Goal: Information Seeking & Learning: Check status

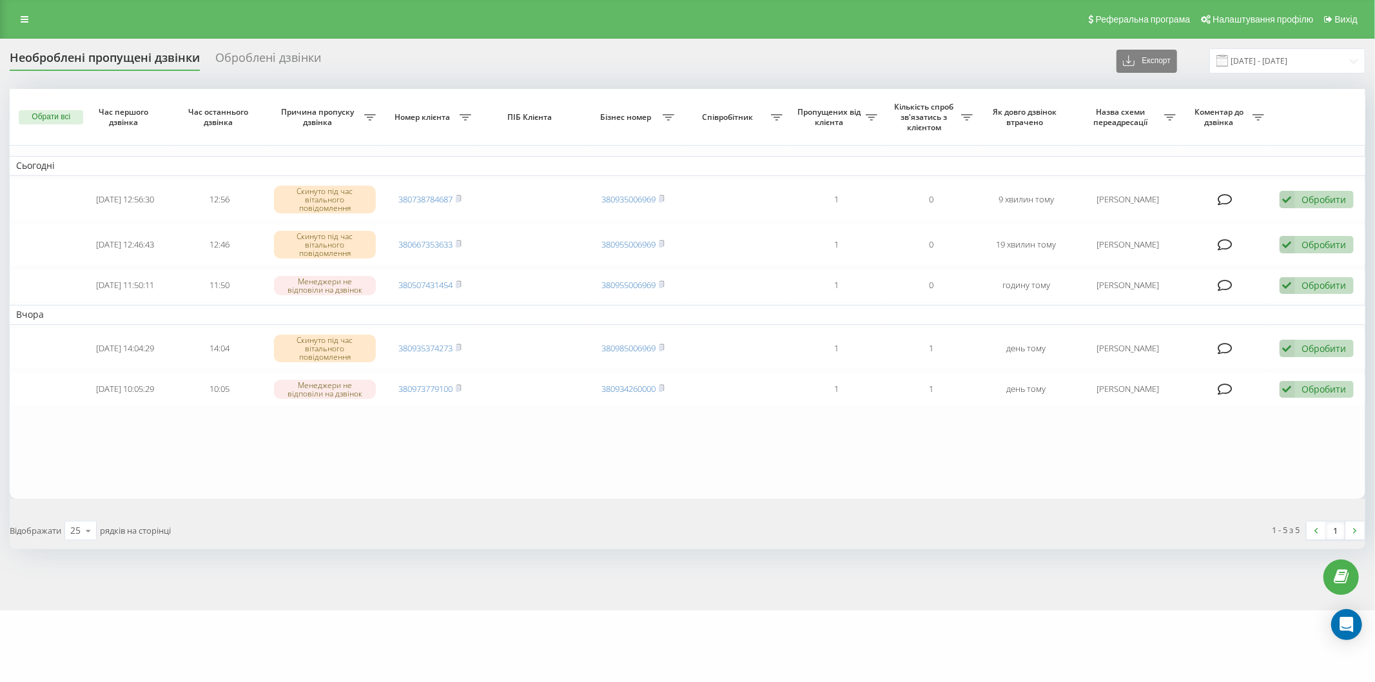
click at [367, 456] on table "Сьогодні 2025-08-21 12:56:30 12:56 Скинуто під час вітального повідомлення 3807…" at bounding box center [687, 294] width 1355 height 410
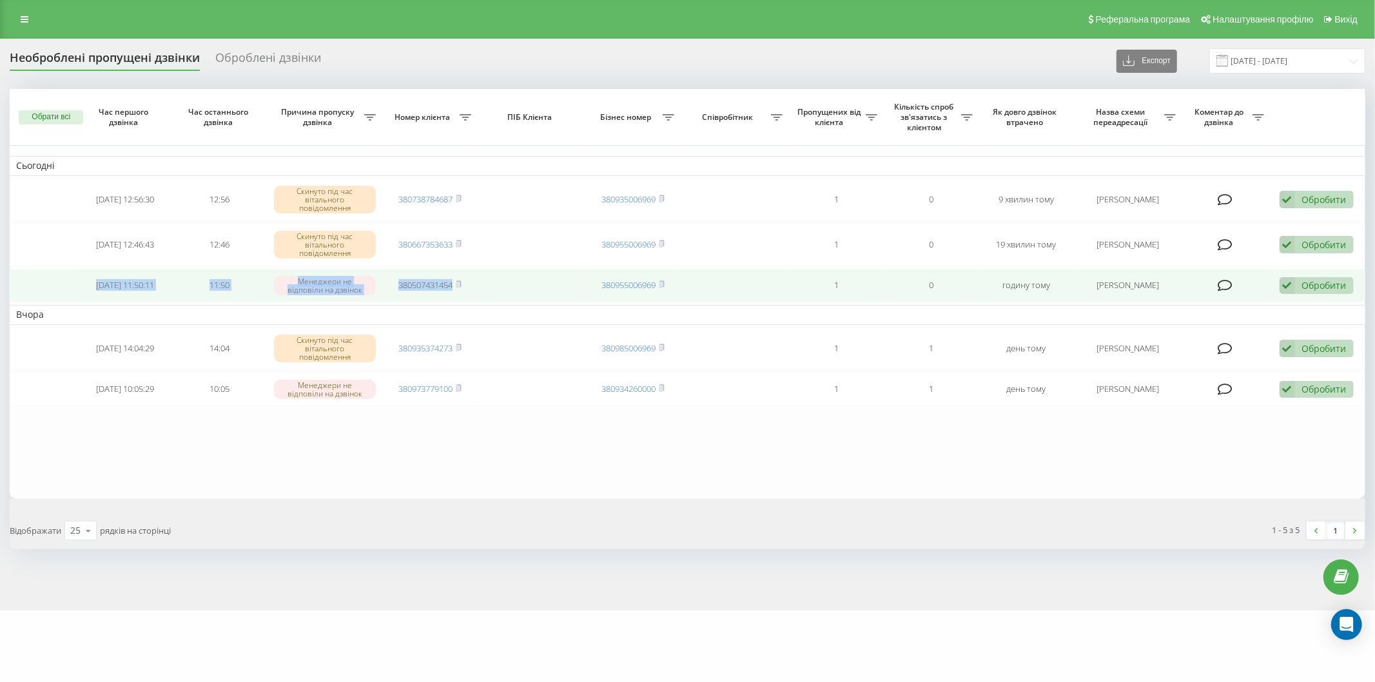
drag, startPoint x: 99, startPoint y: 281, endPoint x: 485, endPoint y: 294, distance: 386.3
click at [485, 294] on tr "2025-08-21 11:50:11 11:50 Менеджери не відповіли на дзвінок 380507431454 380955…" at bounding box center [687, 286] width 1355 height 34
copy tr "2025-08-21 11:50:11 11:50 Менеджери не відповіли на дзвінок 380507431454"
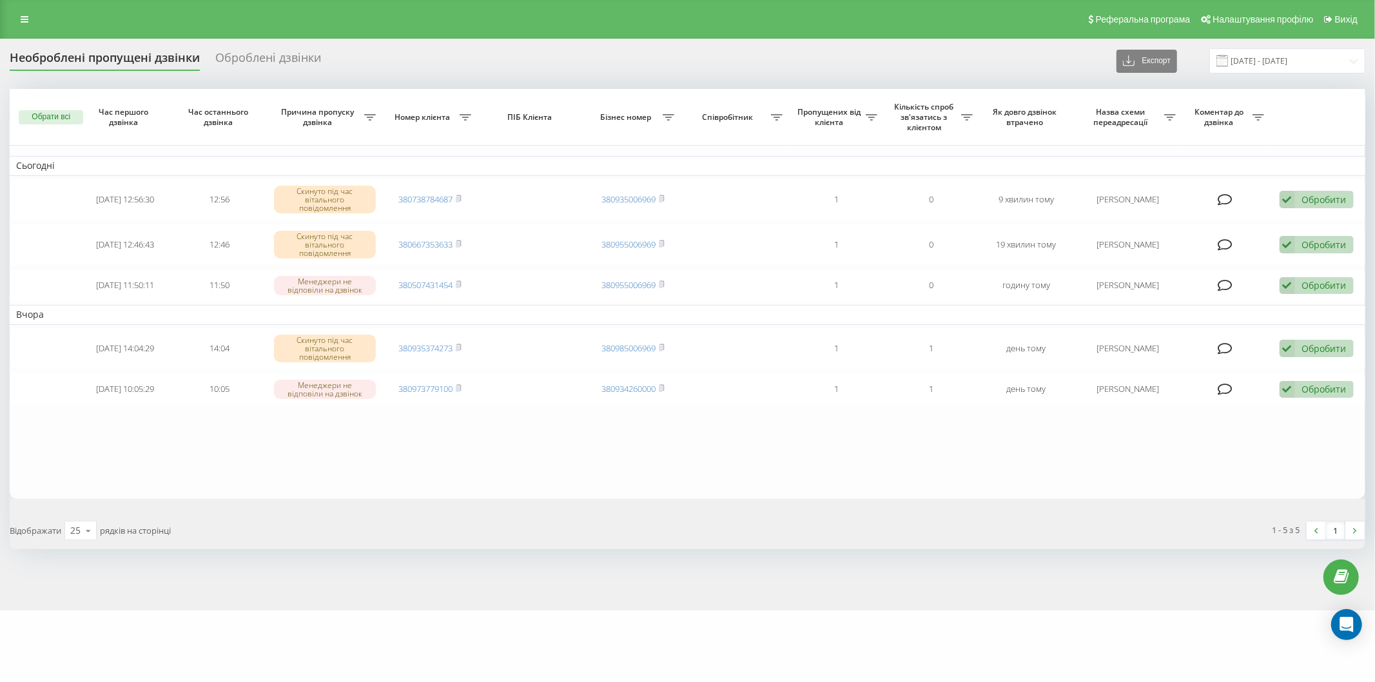
click at [305, 492] on table "Сьогодні 2025-08-21 12:56:30 12:56 Скинуто під час вітального повідомлення 3807…" at bounding box center [687, 294] width 1355 height 410
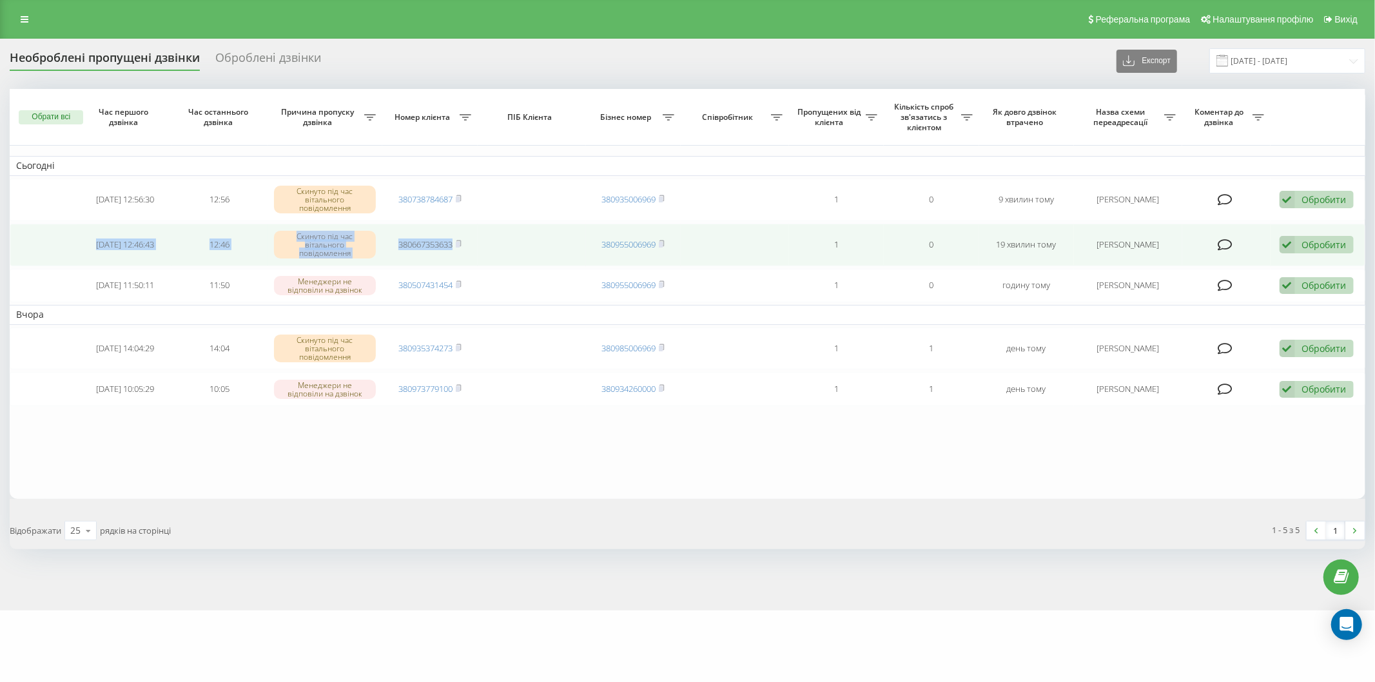
drag, startPoint x: 84, startPoint y: 241, endPoint x: 538, endPoint y: 263, distance: 454.3
click at [538, 263] on tr "2025-08-21 12:46:43 12:46 Скинуто під час вітального повідомлення 380667353633 …" at bounding box center [687, 245] width 1355 height 43
copy tr "2025-08-21 12:46:43 12:46 Скинуто під час вітального повідомлення 380667353633"
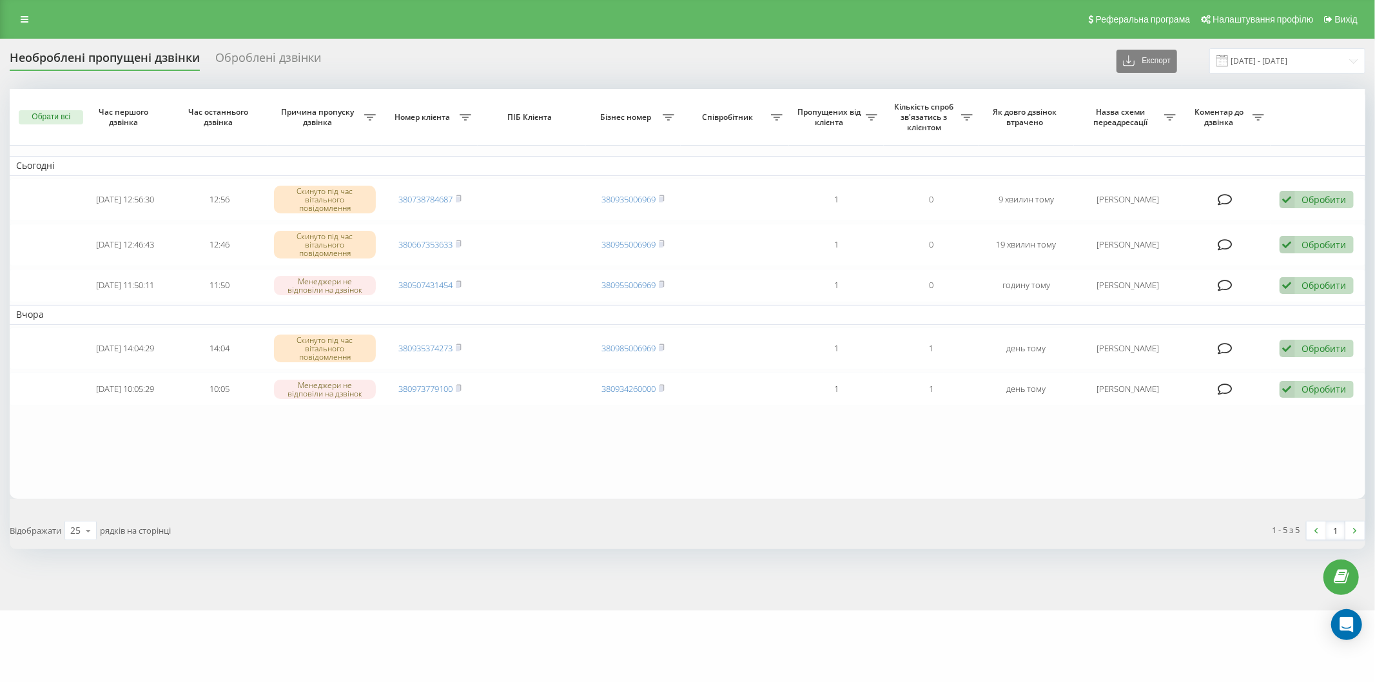
click at [237, 472] on table "Сьогодні 2025-08-21 12:56:30 12:56 Скинуто під час вітального повідомлення 3807…" at bounding box center [687, 294] width 1355 height 410
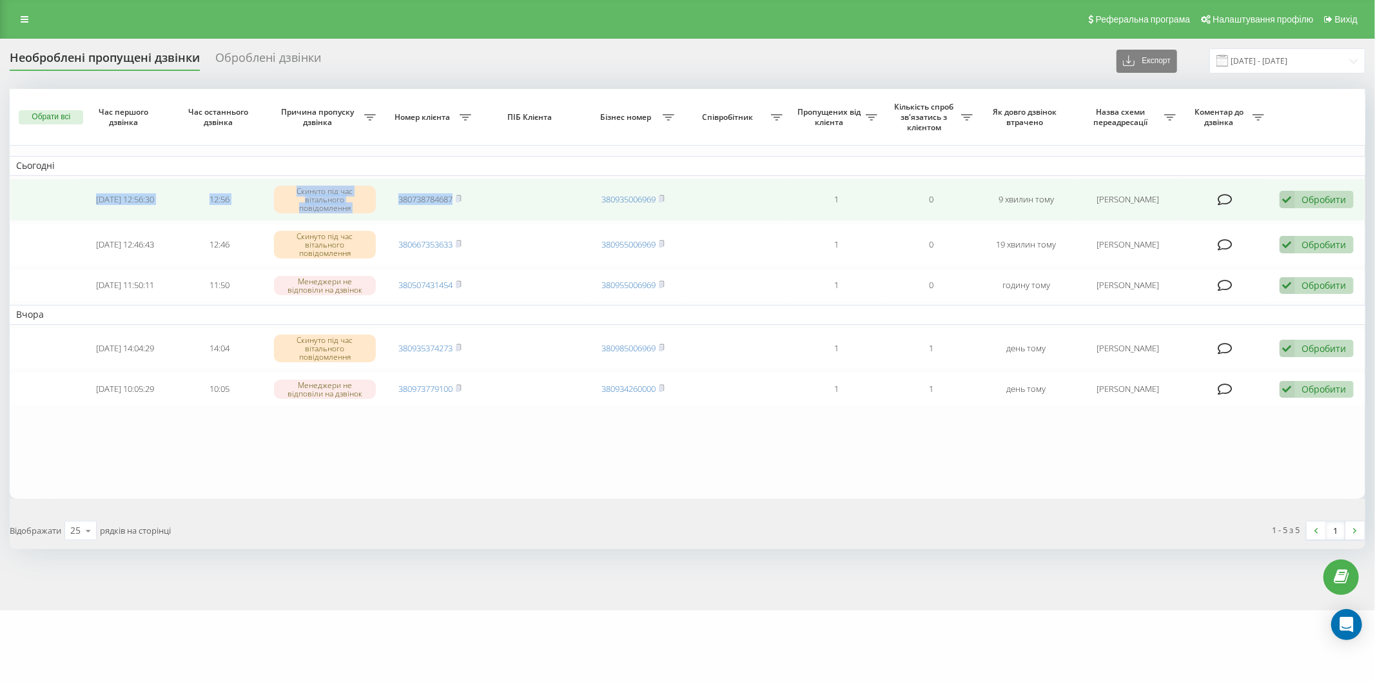
drag, startPoint x: 82, startPoint y: 191, endPoint x: 492, endPoint y: 204, distance: 410.7
click at [524, 201] on tr "2025-08-21 12:56:30 12:56 Скинуто під час вітального повідомлення 380738784687 …" at bounding box center [687, 200] width 1355 height 43
copy tr "2025-08-21 12:56:30 12:56 Скинуто під час вітального повідомлення 380738784687"
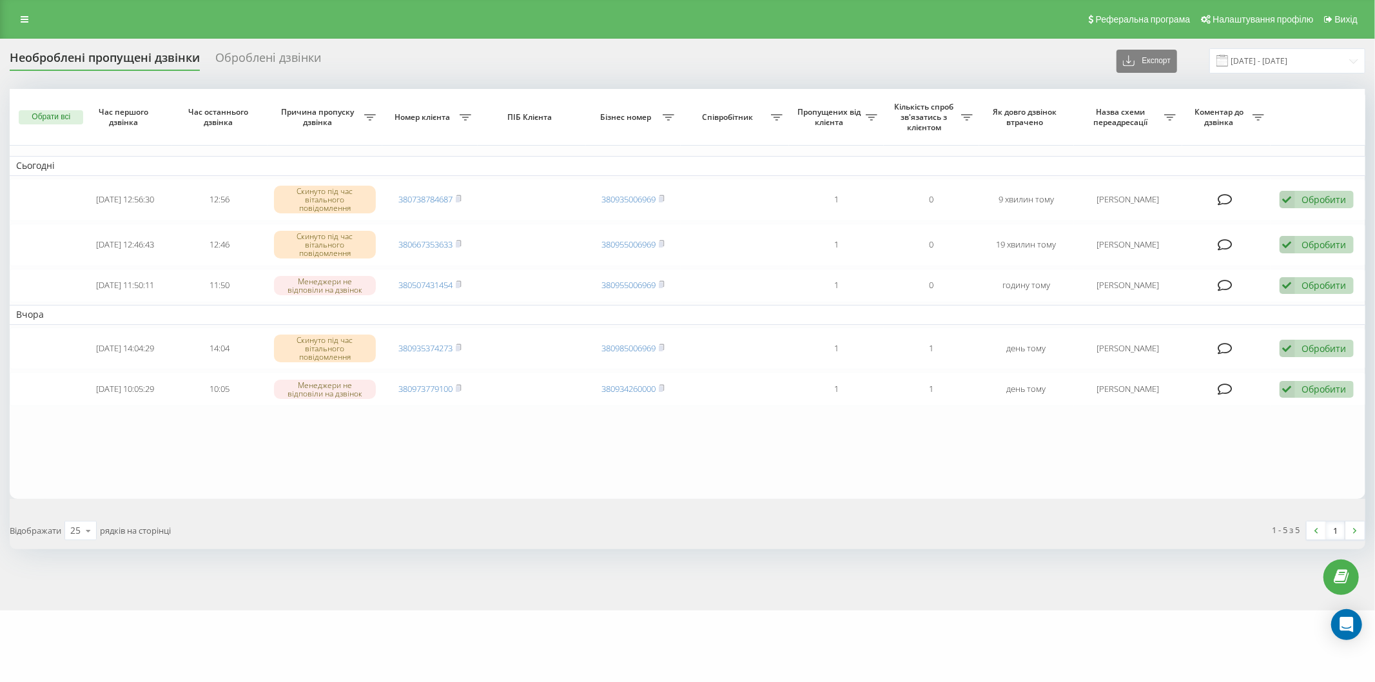
click at [256, 454] on table "Сьогодні 2025-08-21 12:56:30 12:56 Скинуто під час вітального повідомлення 3807…" at bounding box center [687, 294] width 1355 height 410
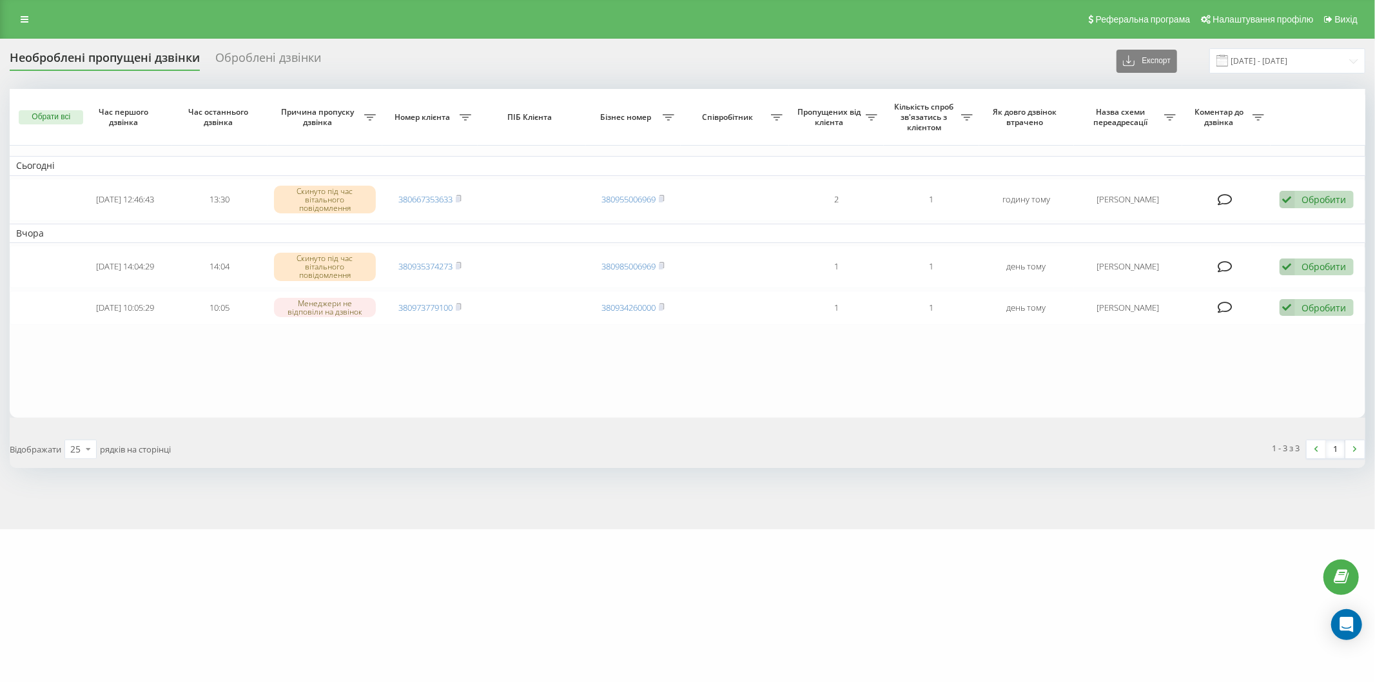
click at [449, 20] on div "Реферальна програма Налаштування профілю Вихід" at bounding box center [687, 19] width 1375 height 39
